Goal: Navigation & Orientation: Find specific page/section

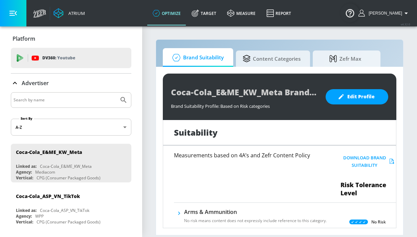
click at [345, 8] on img "Open Resource Center" at bounding box center [350, 12] width 19 height 19
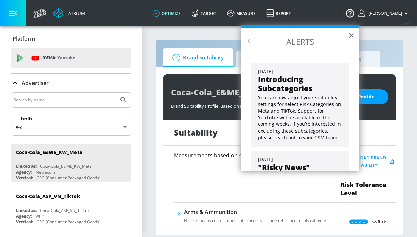
click at [279, 93] on div "You can now adjust your suitability settings for select Risk Categories on Meta…" at bounding box center [300, 116] width 85 height 48
click at [350, 35] on button "×" at bounding box center [351, 35] width 6 height 11
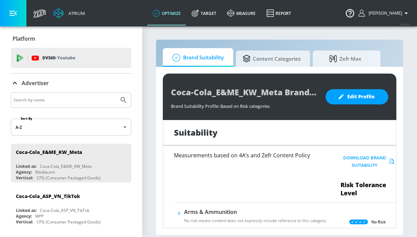
click at [402, 9] on button "[PERSON_NAME]" at bounding box center [385, 13] width 52 height 8
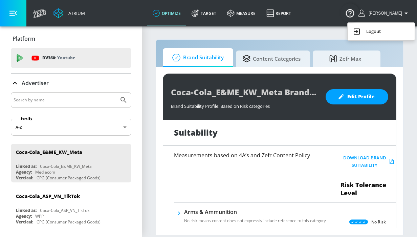
click at [95, 15] on div at bounding box center [208, 118] width 417 height 237
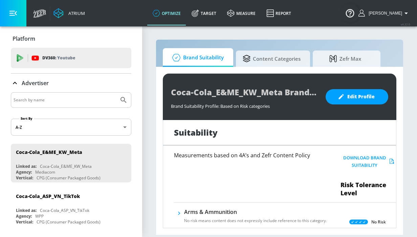
click at [75, 13] on div "Atrium" at bounding box center [75, 13] width 19 height 6
click at [349, 15] on img "Open Resource Center" at bounding box center [350, 12] width 19 height 19
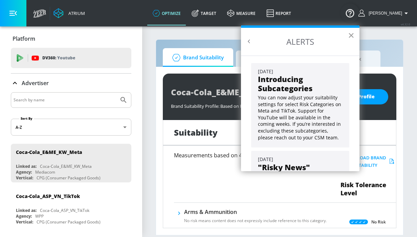
click at [351, 34] on button "×" at bounding box center [351, 35] width 6 height 11
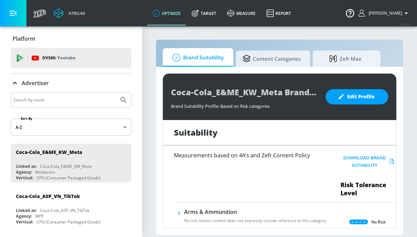
click at [14, 12] on icon "button" at bounding box center [12, 12] width 7 height 7
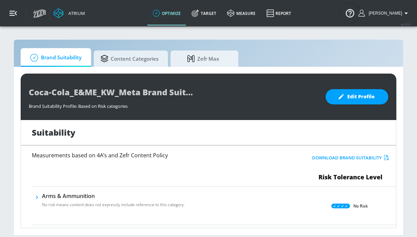
click at [14, 12] on icon "button" at bounding box center [12, 12] width 7 height 7
